Goal: Task Accomplishment & Management: Manage account settings

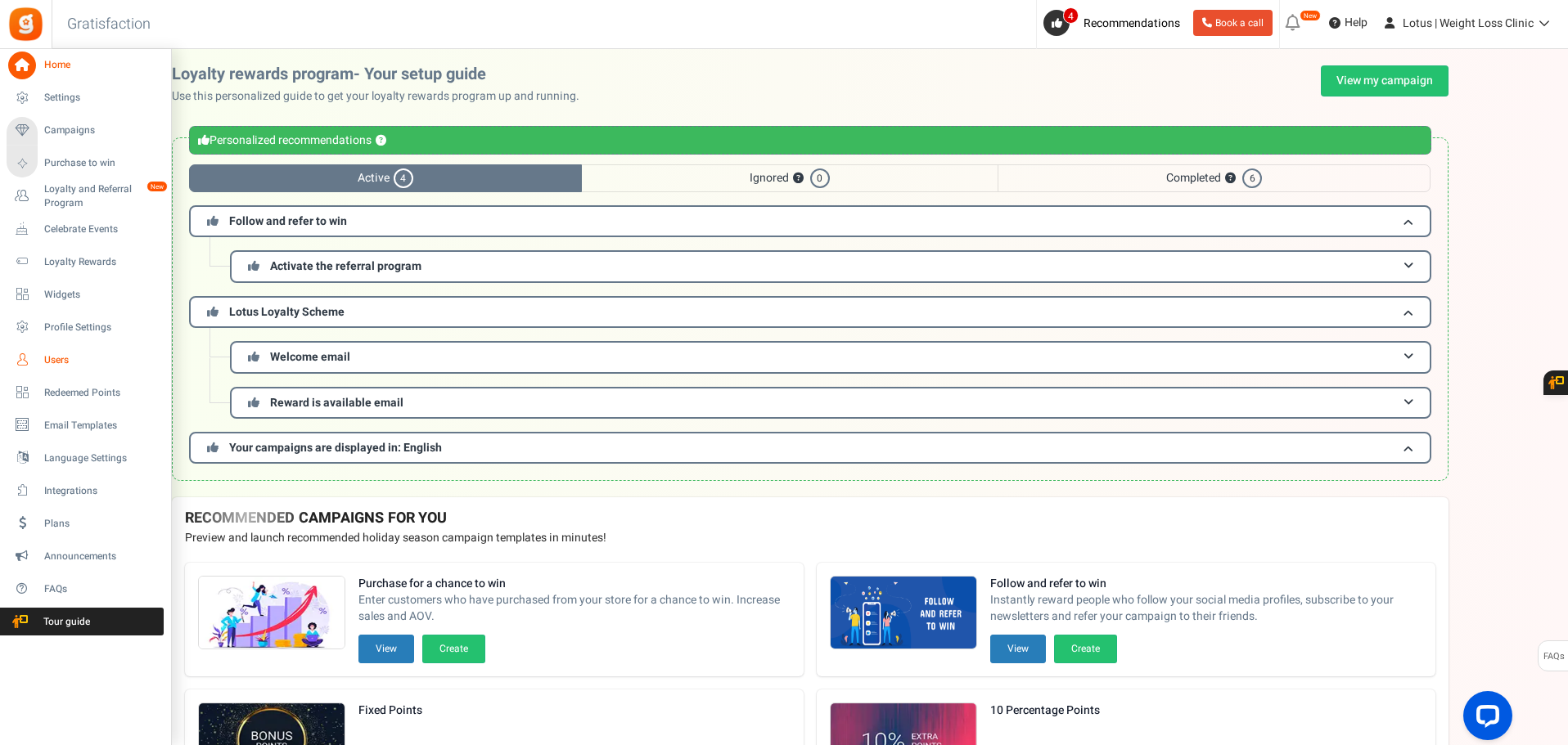
click at [56, 357] on span "Users" at bounding box center [101, 360] width 115 height 13
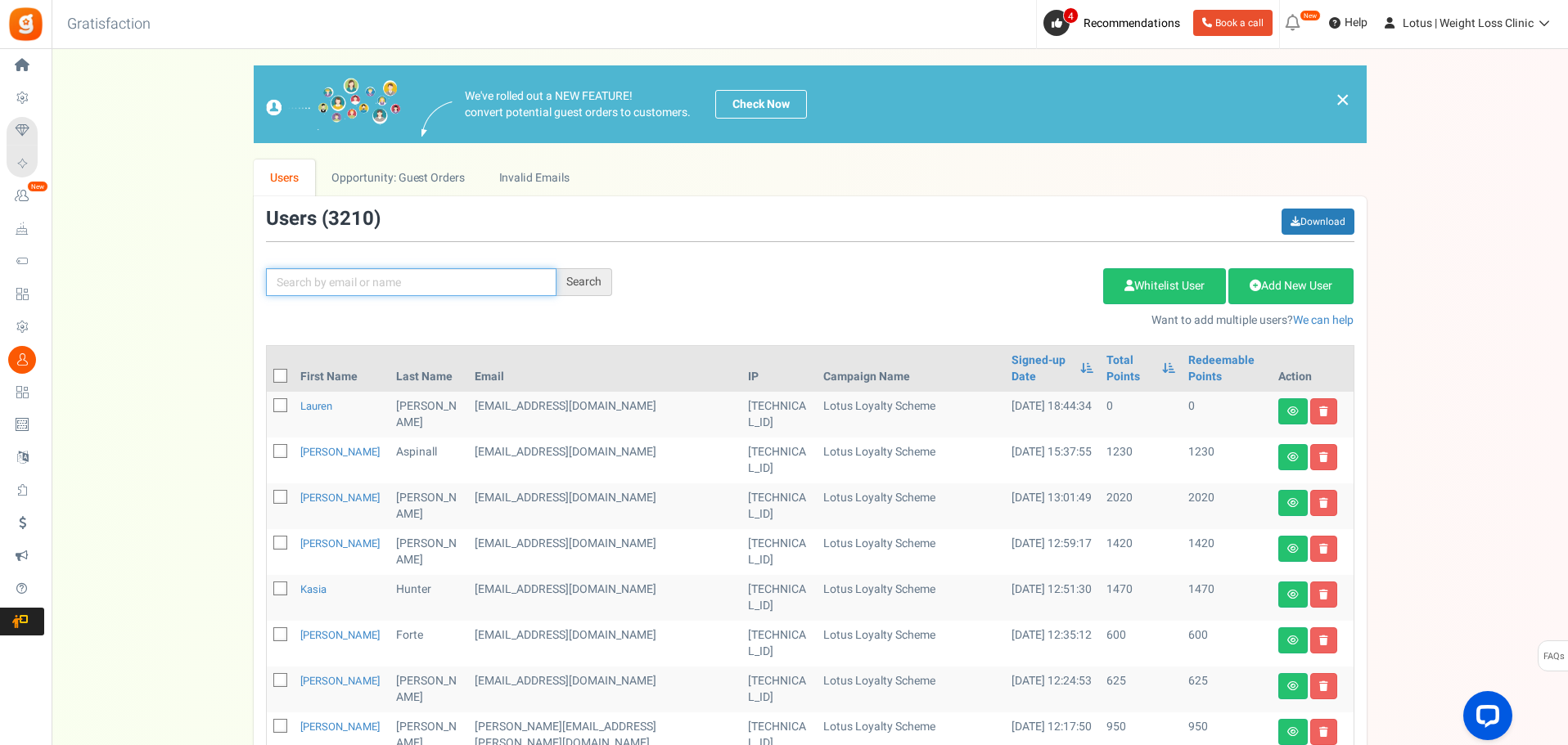
click at [396, 292] on input "text" at bounding box center [411, 281] width 291 height 28
paste input "[PERSON_NAME][EMAIL_ADDRESS][DOMAIN_NAME]"
type input "[PERSON_NAME][EMAIL_ADDRESS][DOMAIN_NAME]"
click at [575, 288] on div "Search" at bounding box center [584, 281] width 56 height 28
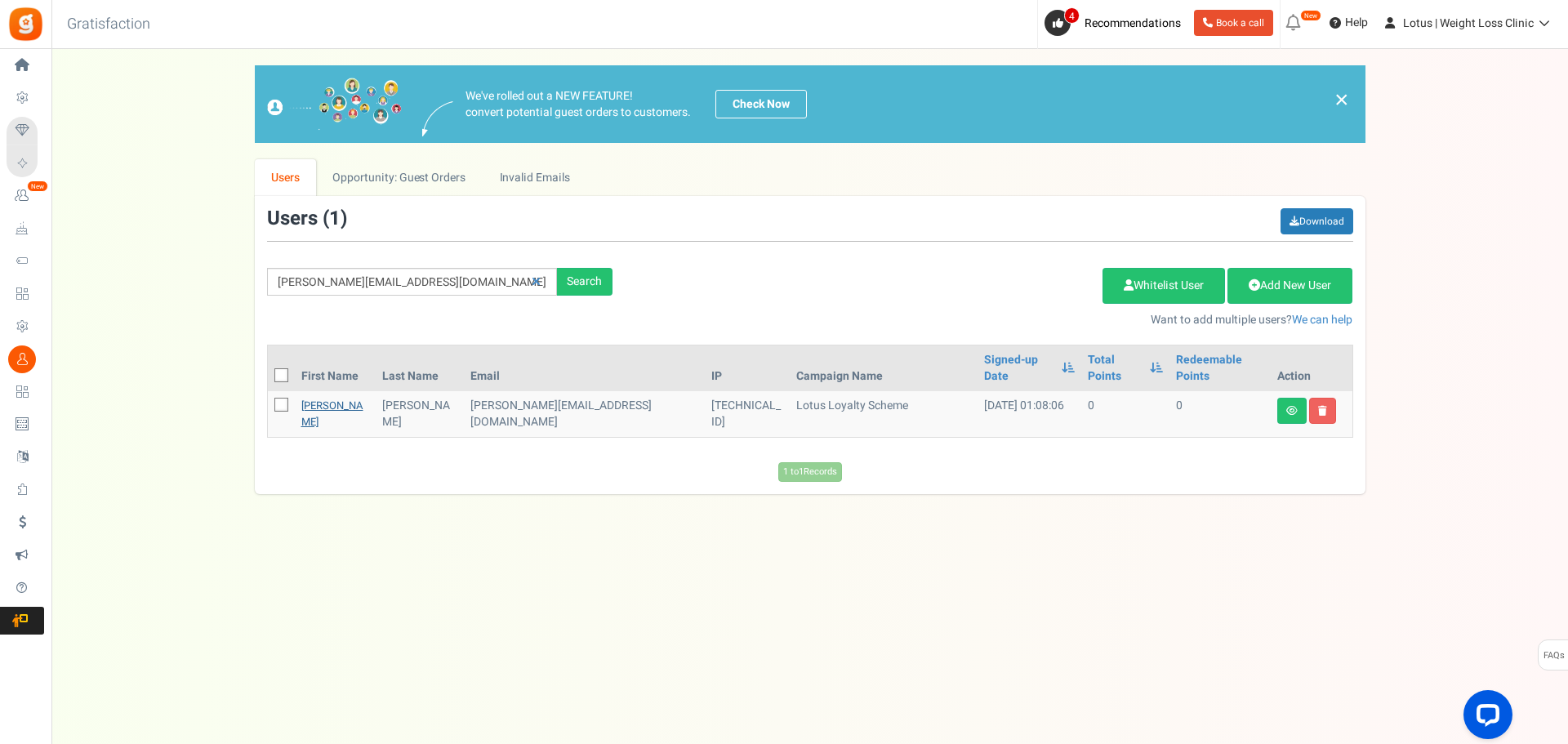
click at [321, 398] on link "[PERSON_NAME]" at bounding box center [332, 414] width 62 height 32
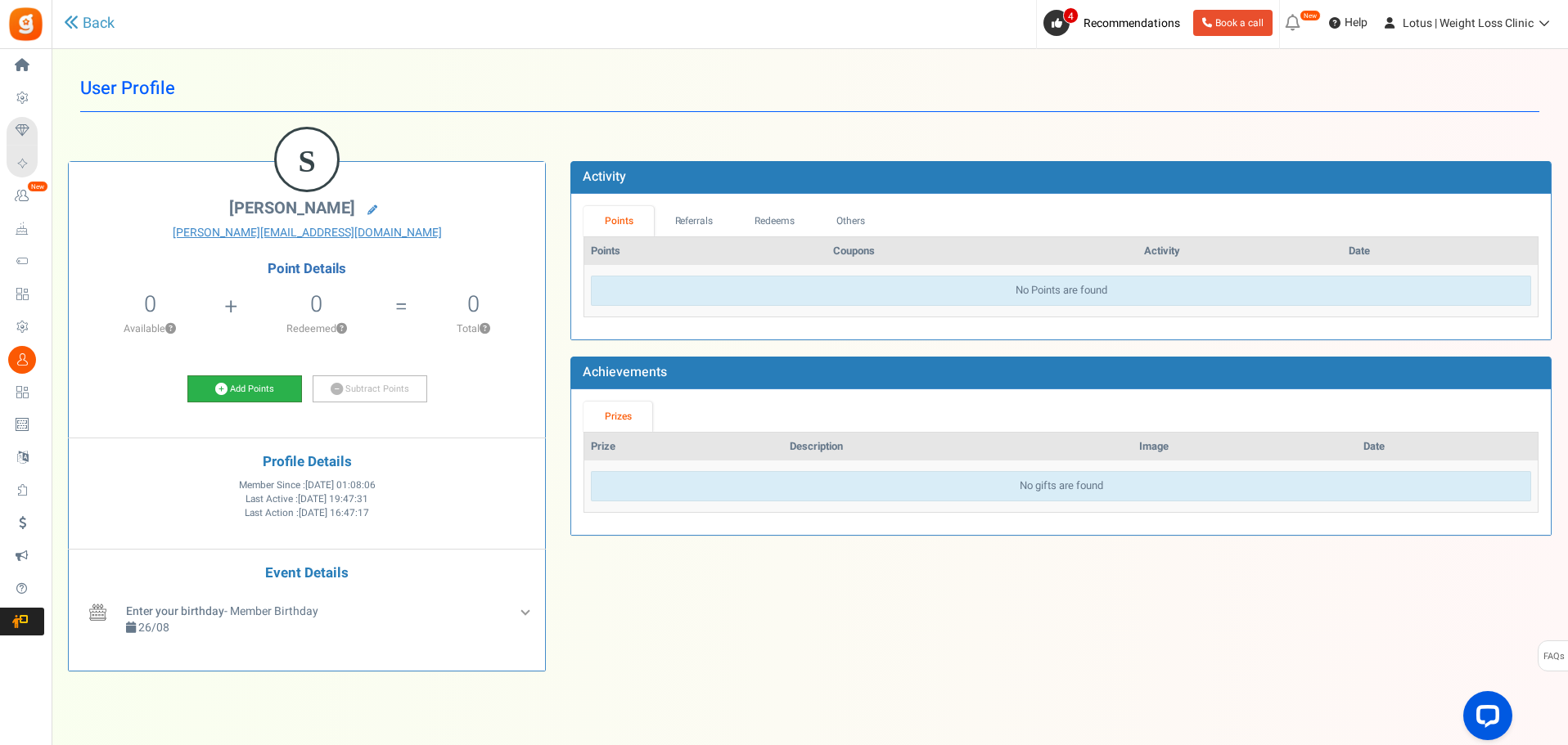
click at [239, 387] on link "Add Points" at bounding box center [244, 389] width 115 height 28
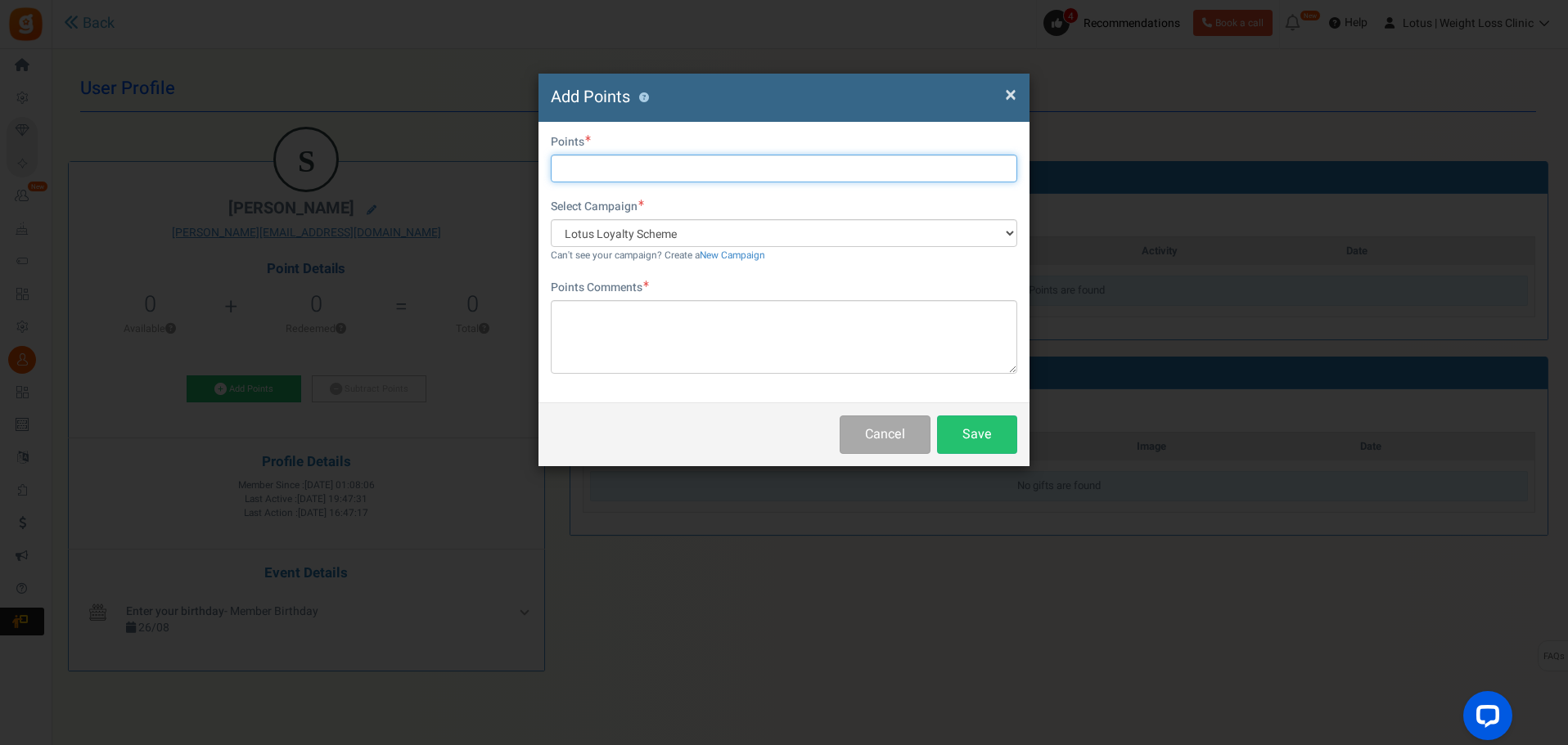
click at [612, 159] on input "text" at bounding box center [783, 168] width 466 height 28
type input "1200"
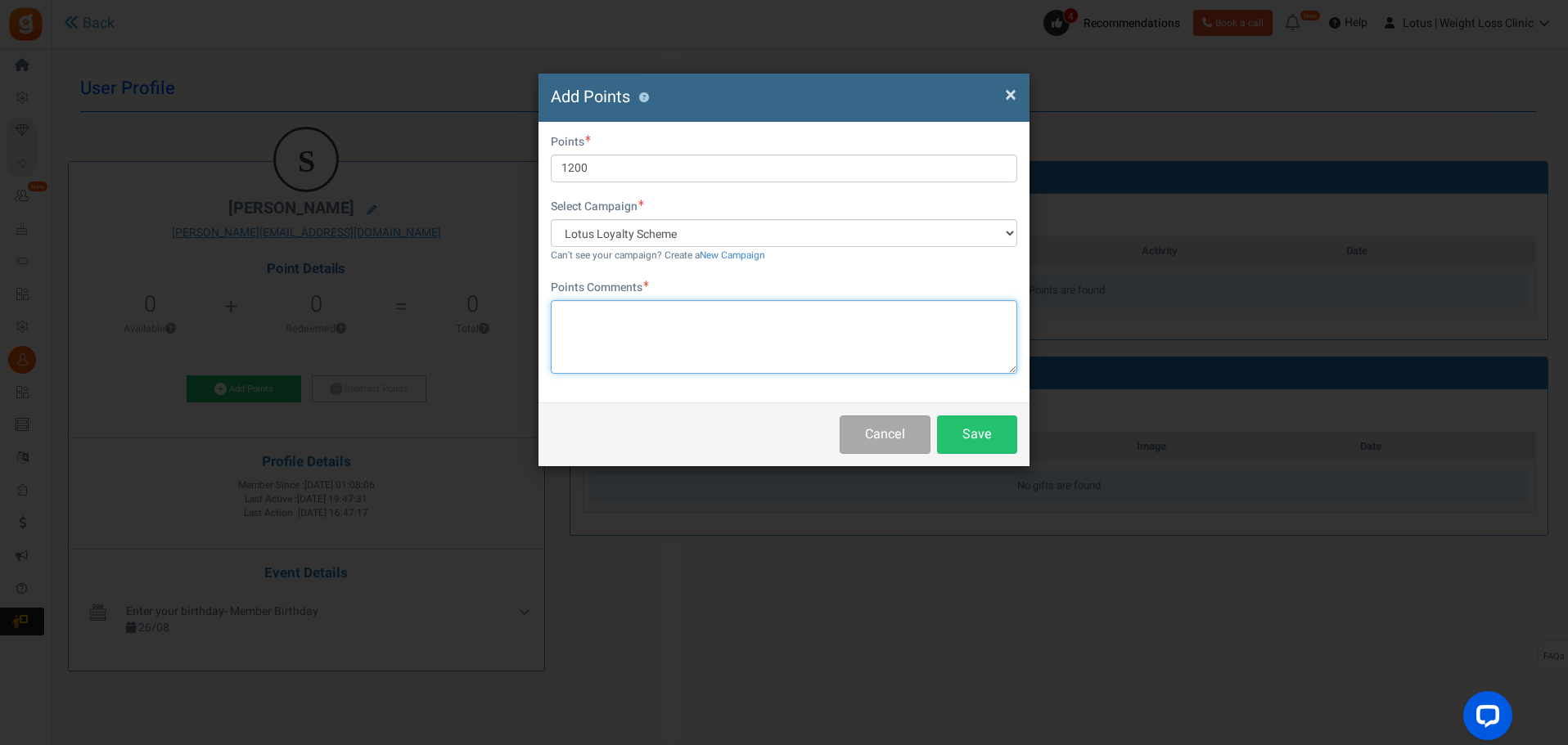
click at [650, 335] on textarea at bounding box center [783, 336] width 466 height 73
click at [985, 435] on button "Save" at bounding box center [976, 435] width 80 height 39
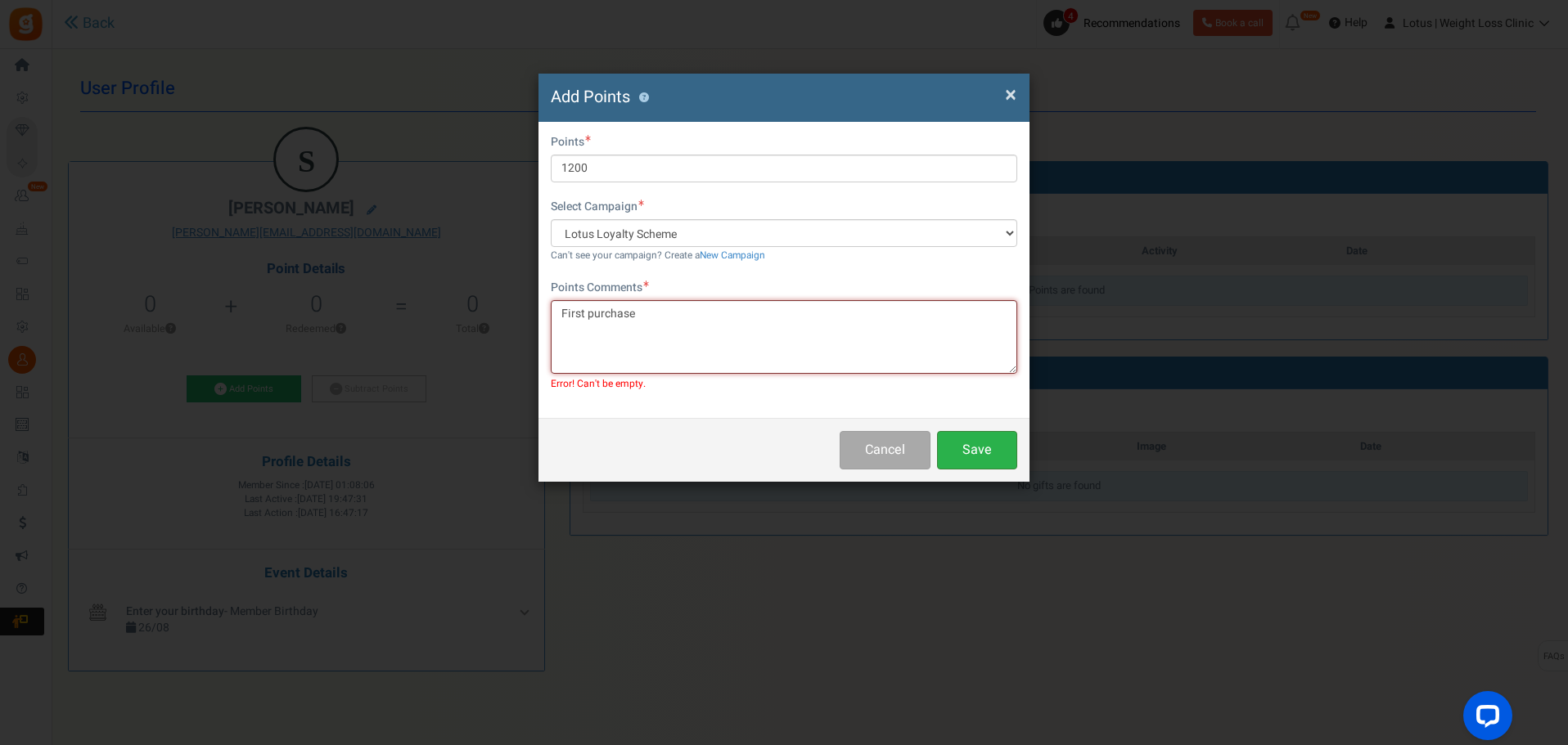
type textarea "First purchase"
click at [991, 458] on button "Save" at bounding box center [976, 450] width 80 height 39
